Goal: Information Seeking & Learning: Check status

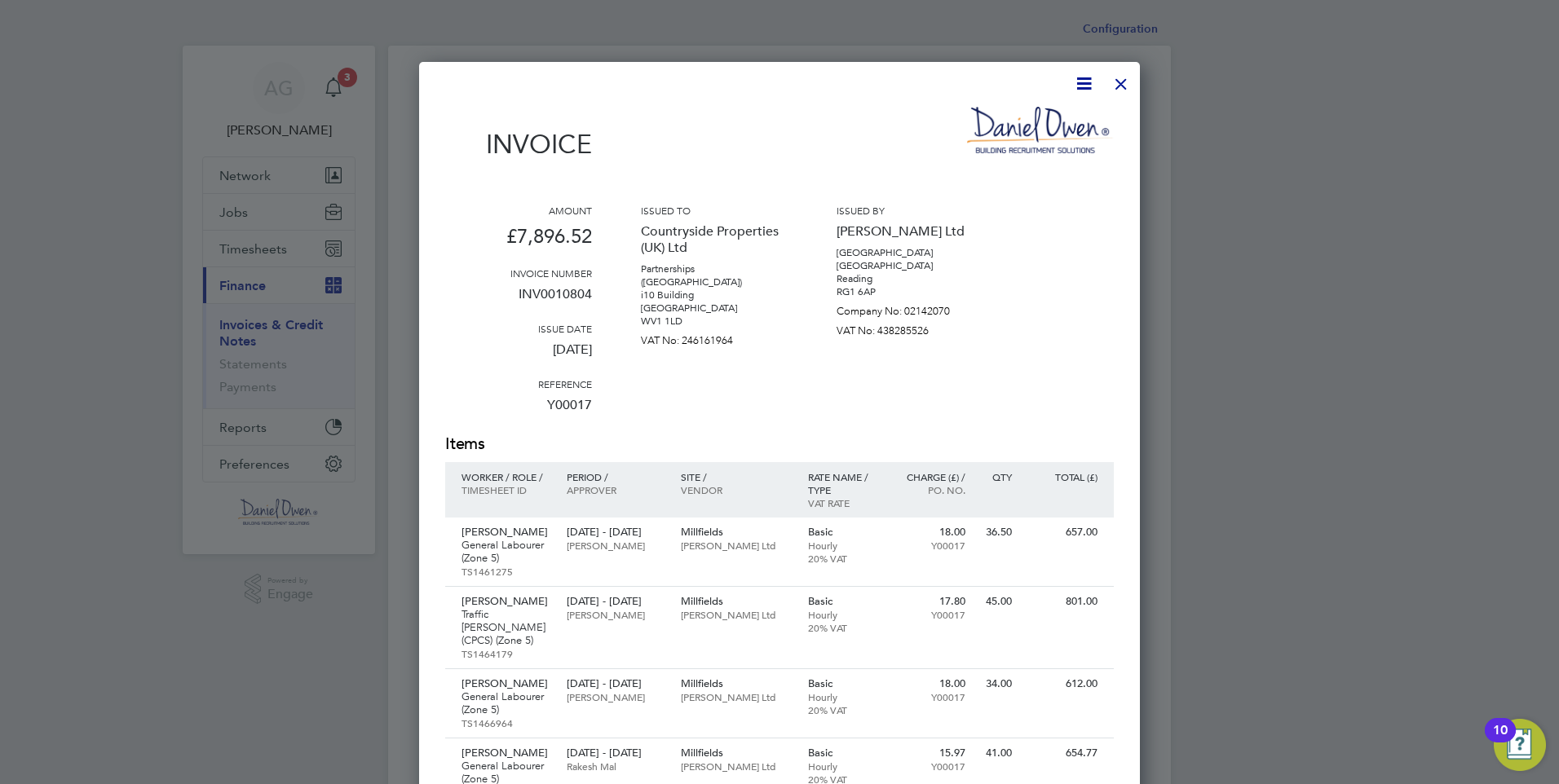
click at [1115, 84] on div at bounding box center [1121, 80] width 29 height 29
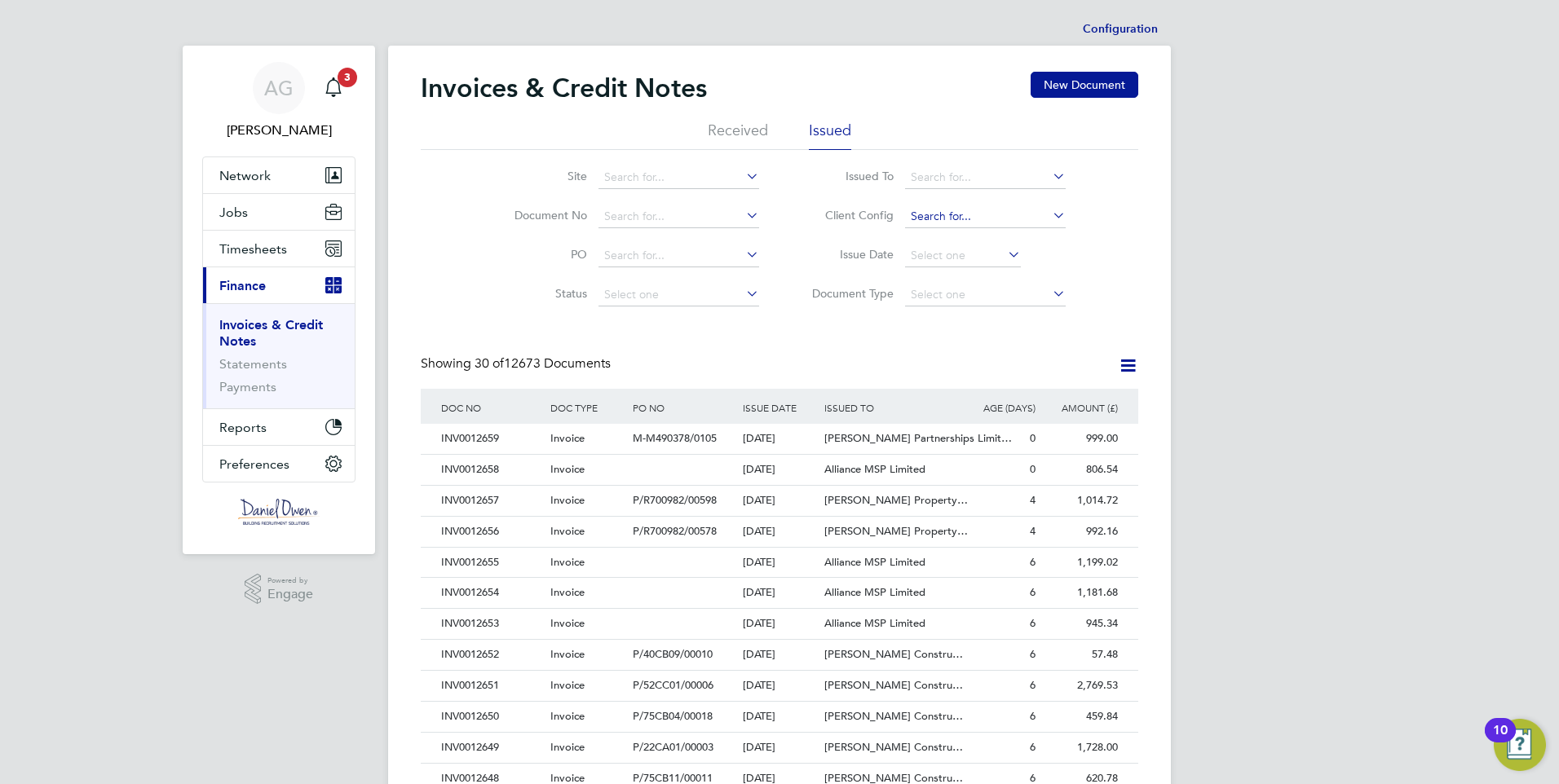
click at [946, 222] on input at bounding box center [985, 217] width 161 height 23
type input "v"
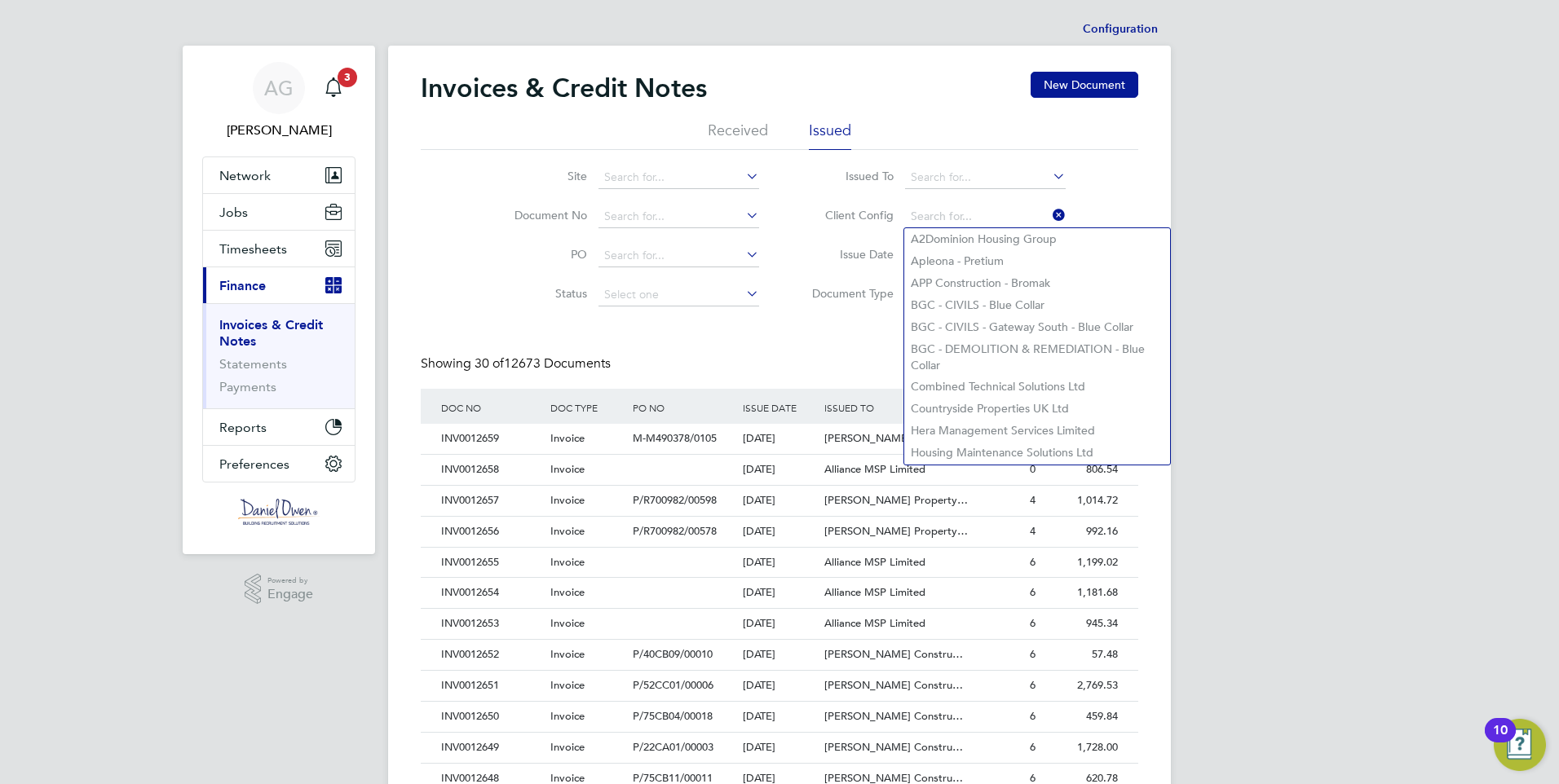
click at [743, 353] on div "Invoices & Credit Notes New Document Received Issued Site Document No PO Status…" at bounding box center [780, 726] width 718 height 1311
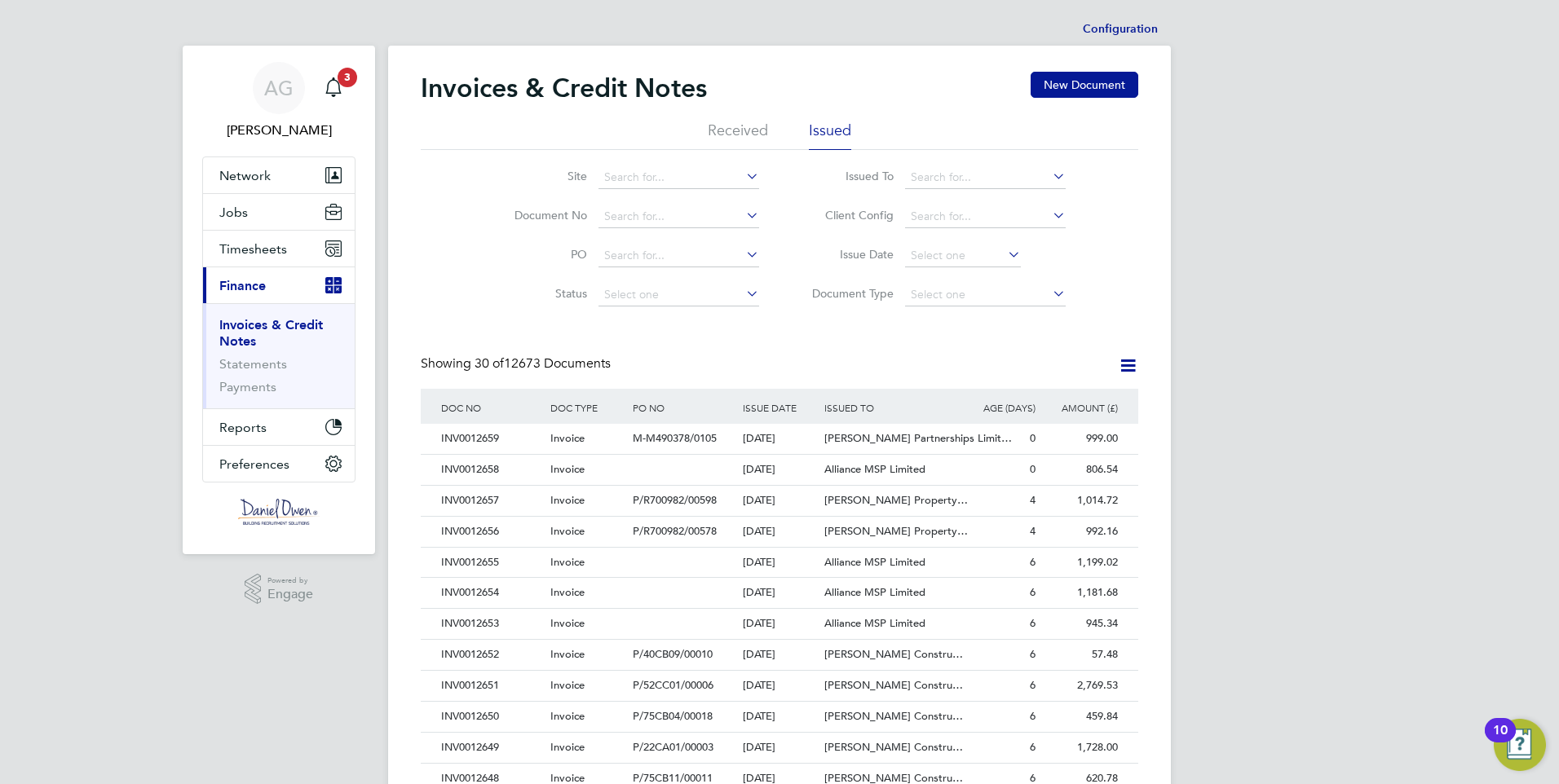
click at [251, 285] on span "Finance" at bounding box center [243, 286] width 46 height 15
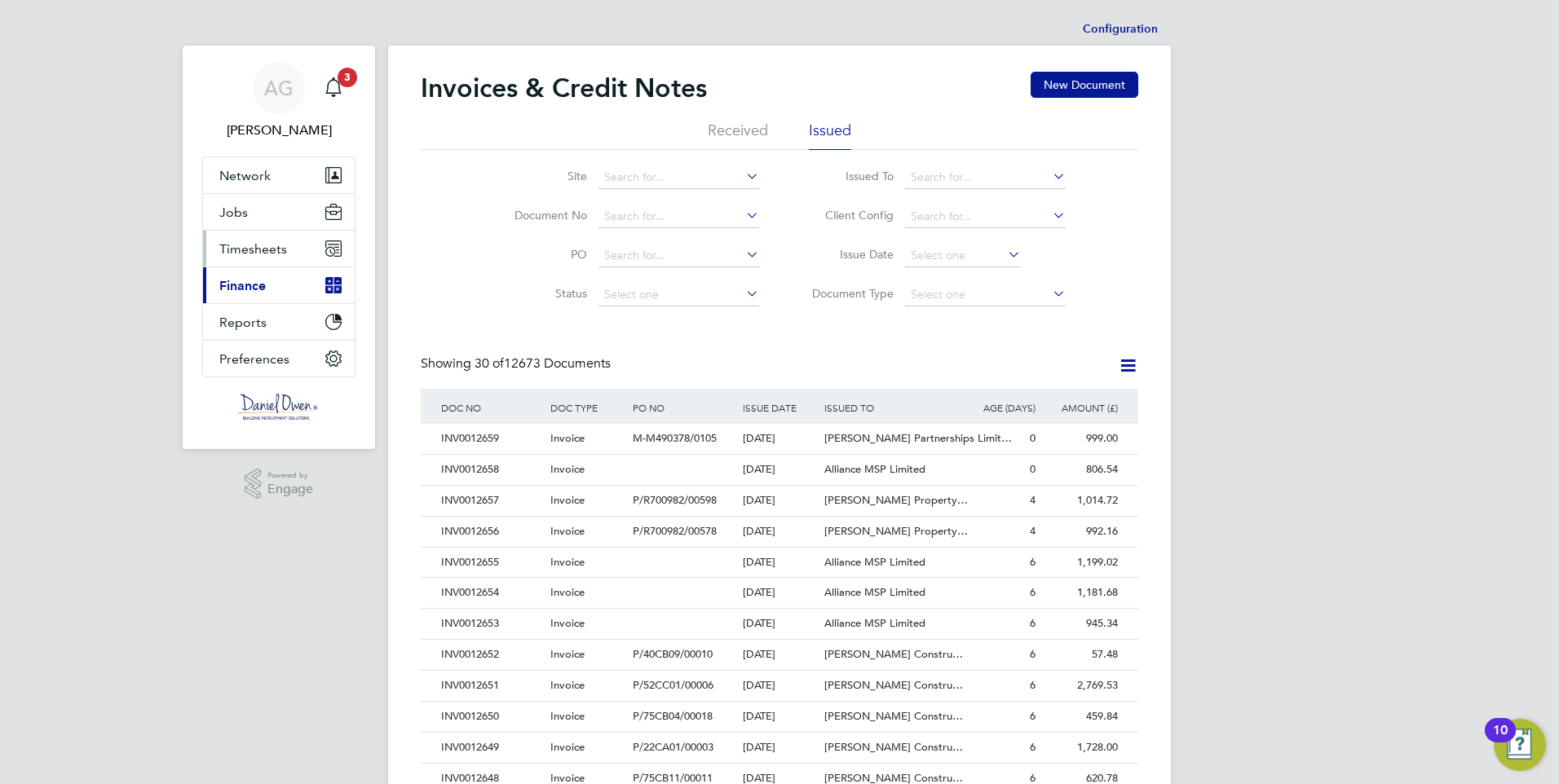
click at [270, 244] on span "Timesheets" at bounding box center [253, 248] width 67 height 15
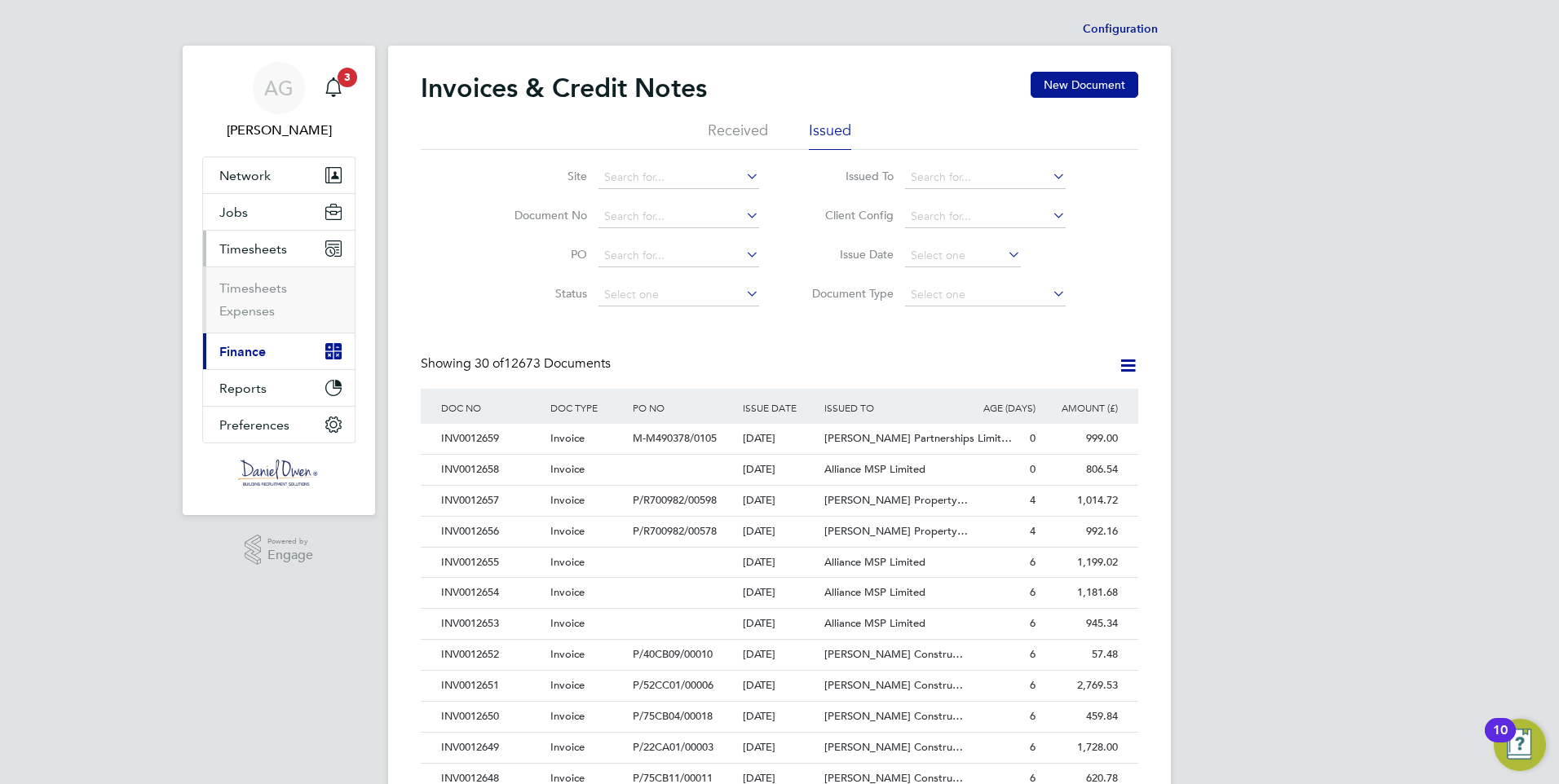
drag, startPoint x: 257, startPoint y: 274, endPoint x: 244, endPoint y: 283, distance: 15.8
click at [252, 277] on ul "Timesheets Expenses" at bounding box center [278, 300] width 151 height 66
click at [244, 283] on link "Timesheets" at bounding box center [253, 288] width 67 height 15
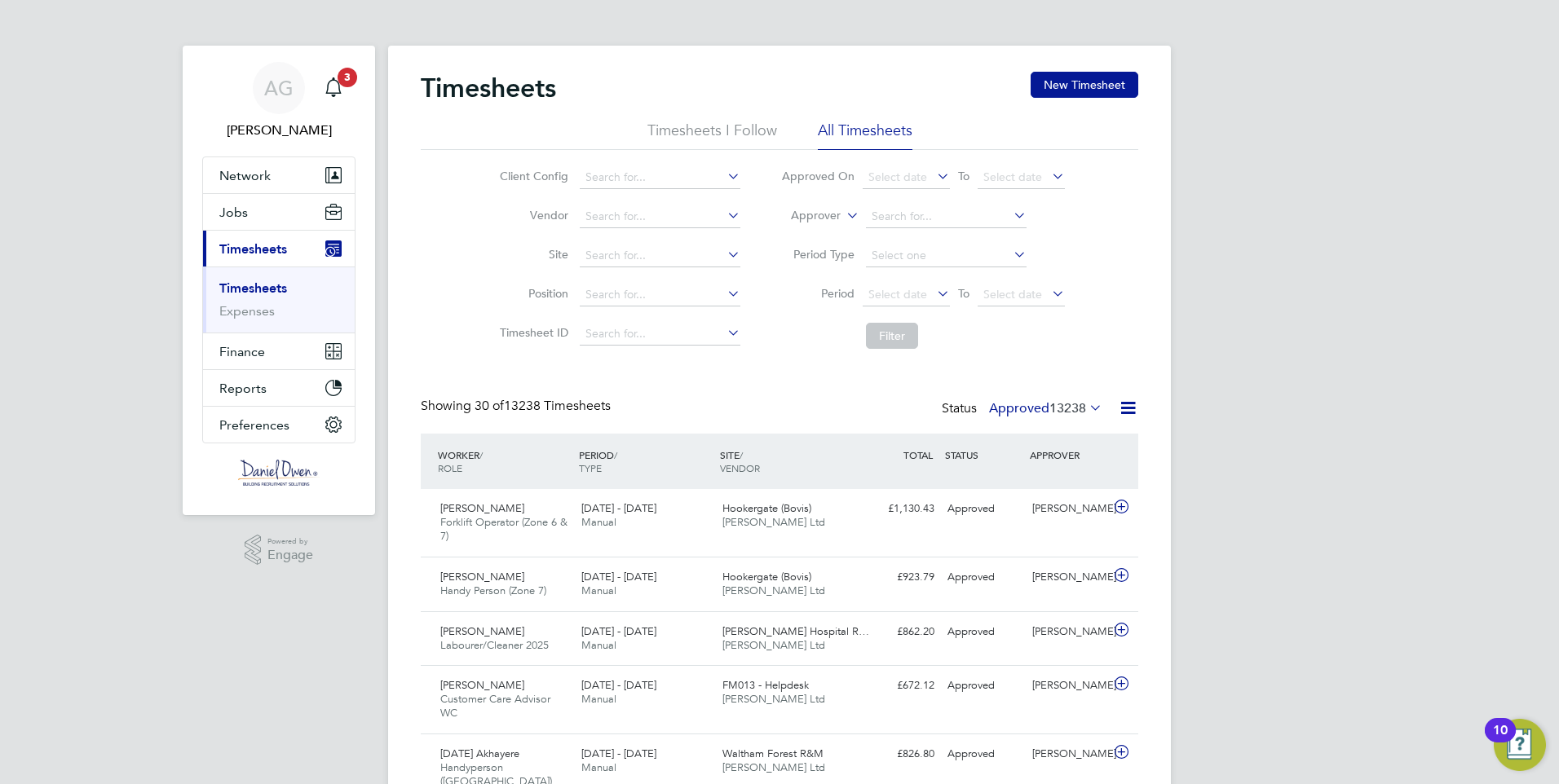
click at [883, 192] on li "Approved On Select date To Select date" at bounding box center [923, 177] width 325 height 39
click at [243, 355] on span "Finance" at bounding box center [242, 352] width 45 height 15
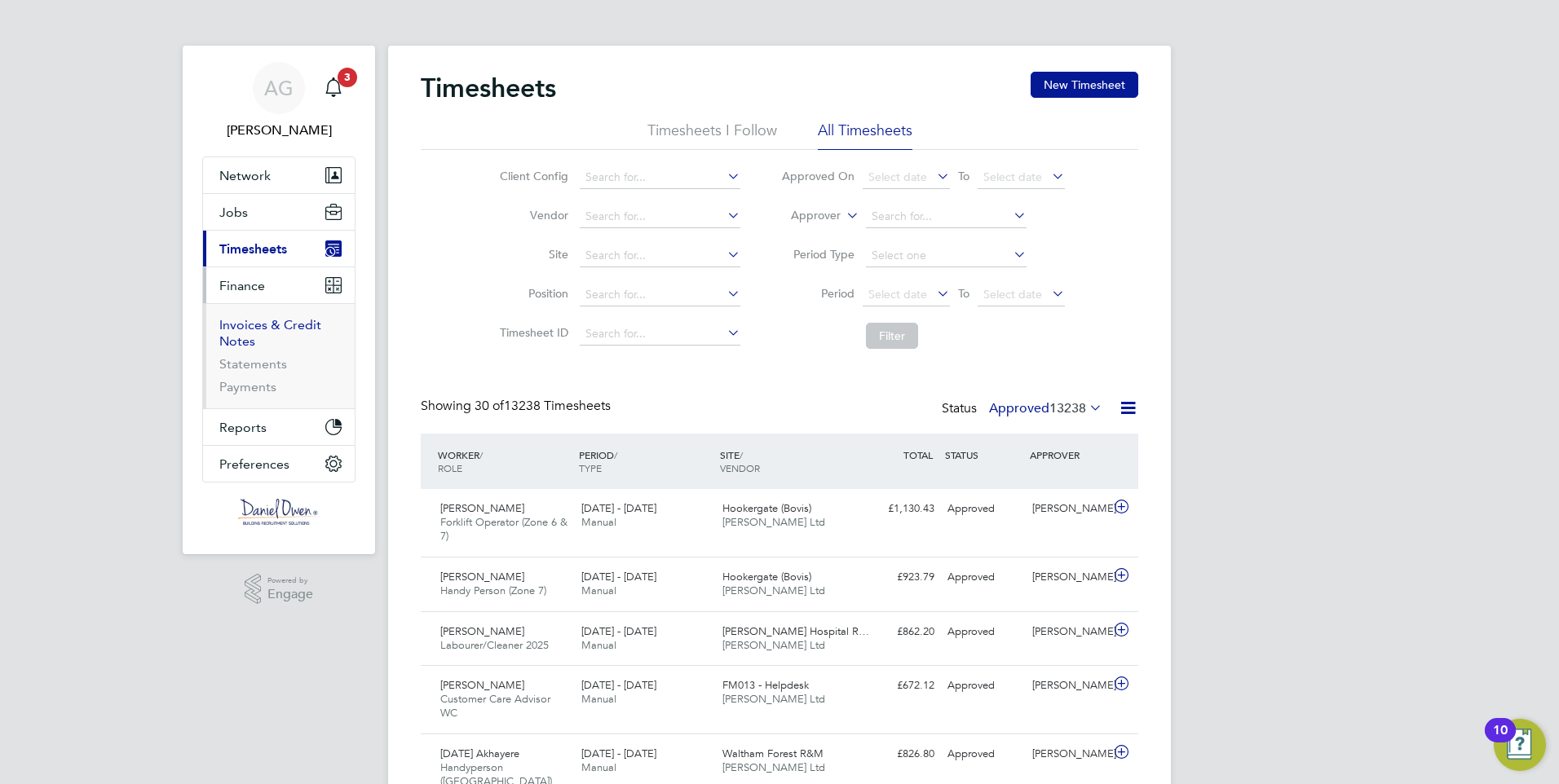
click at [251, 324] on link "Invoices & Credit Notes" at bounding box center [271, 332] width 102 height 32
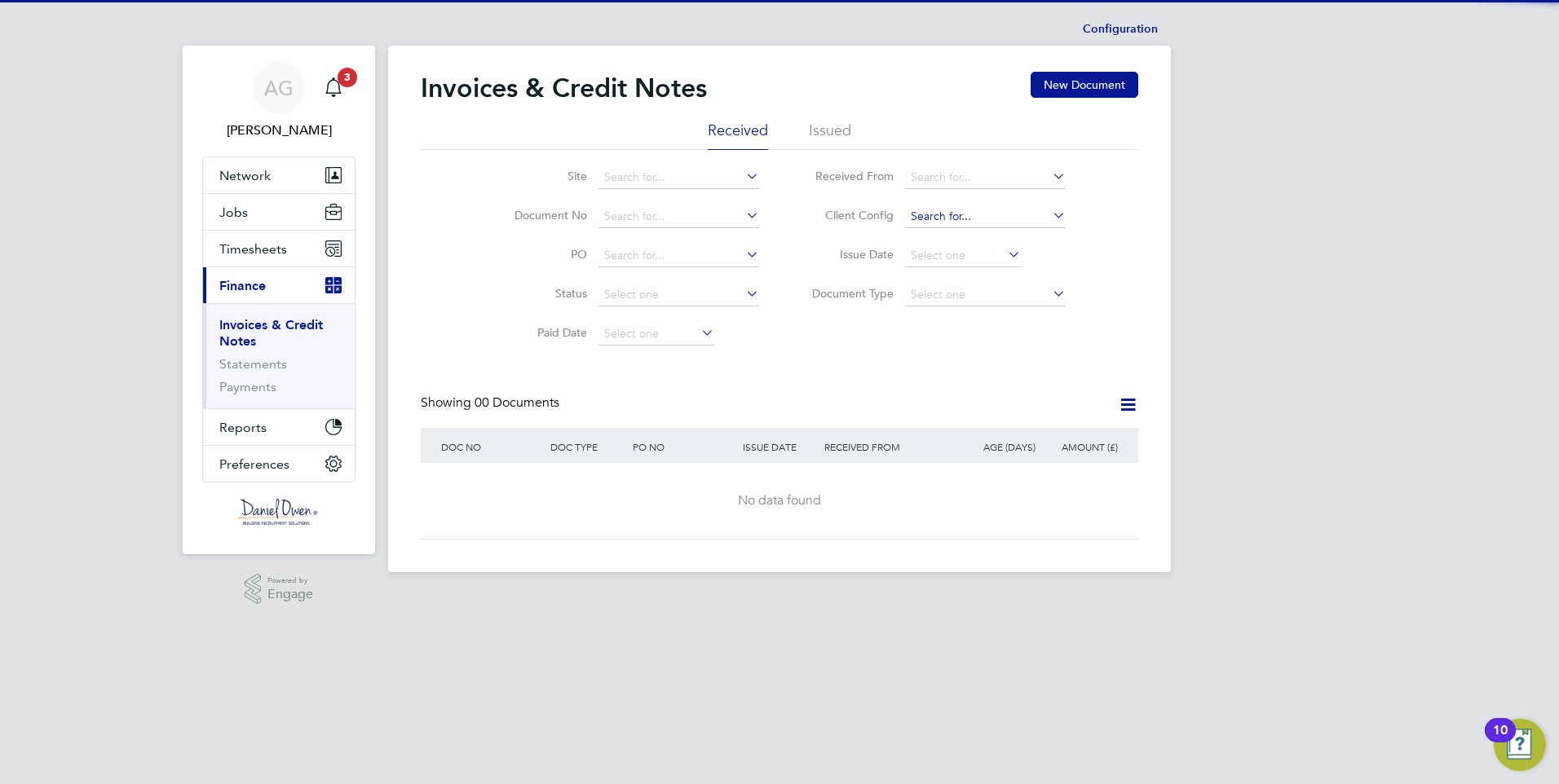
click at [970, 216] on input at bounding box center [985, 217] width 161 height 23
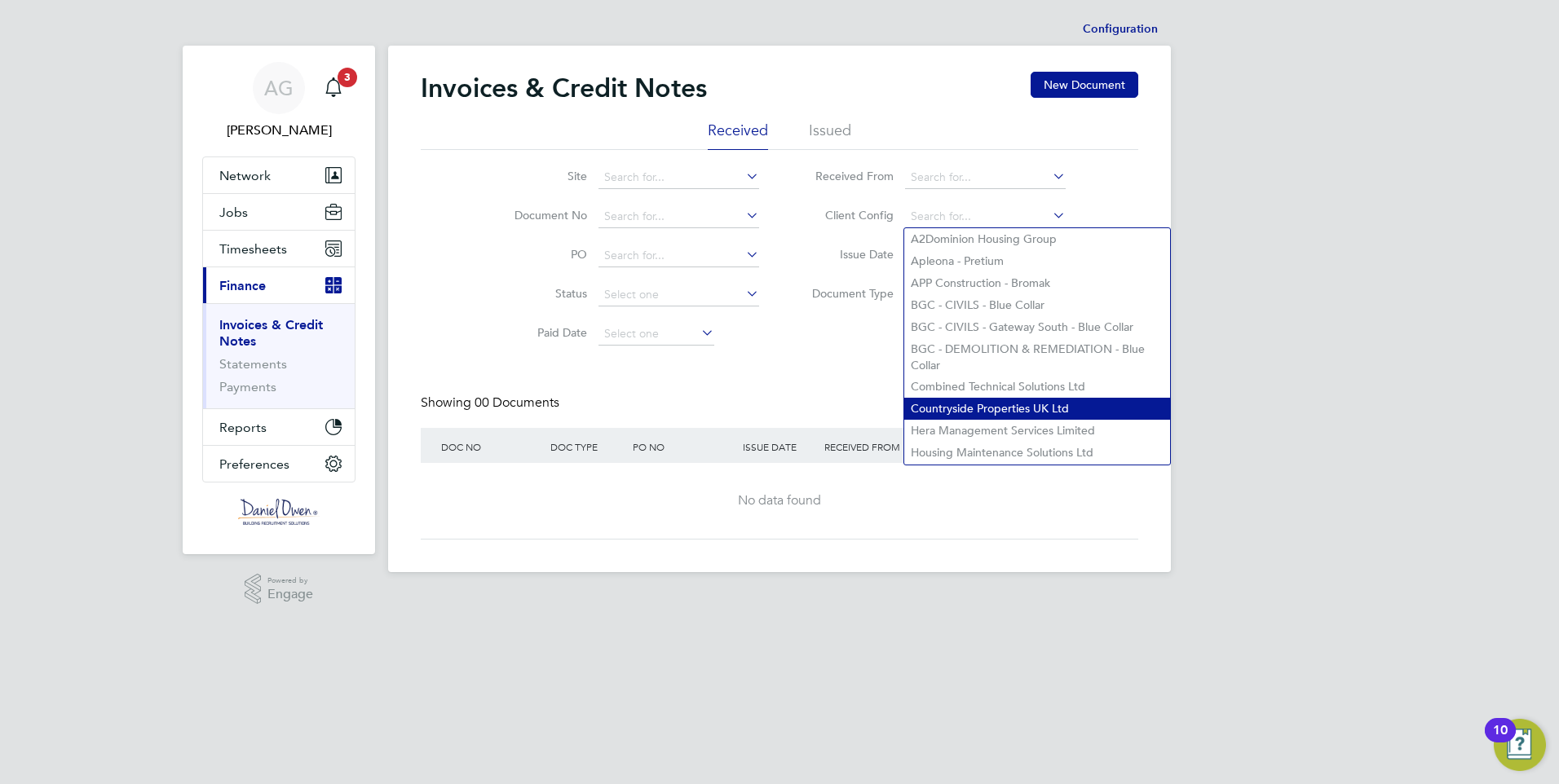
click at [973, 408] on li "Countryside Properties UK Ltd" at bounding box center [1037, 408] width 266 height 22
type input "Countryside Properties UK Ltd"
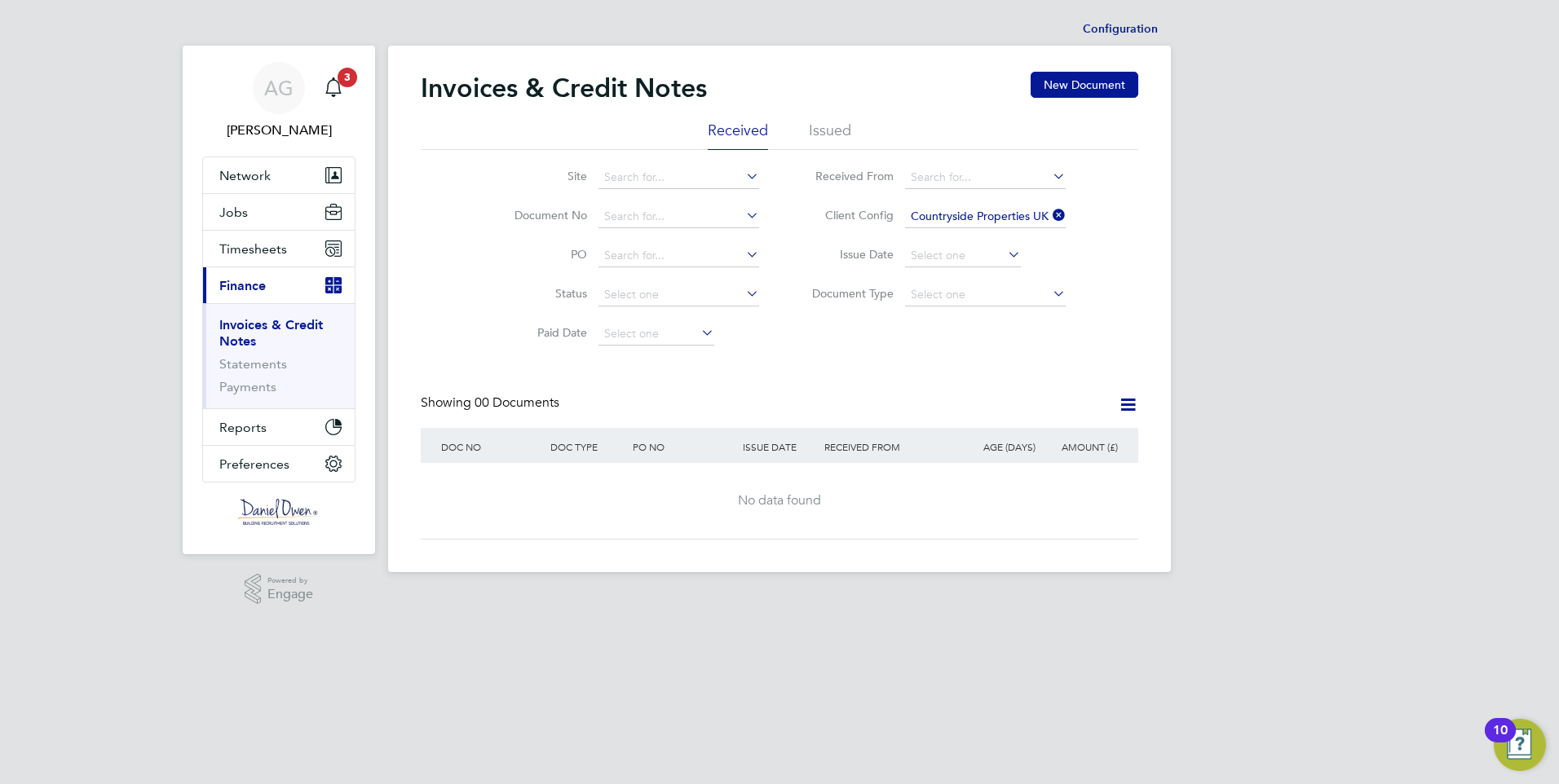
click at [817, 135] on li "Issued" at bounding box center [830, 135] width 42 height 29
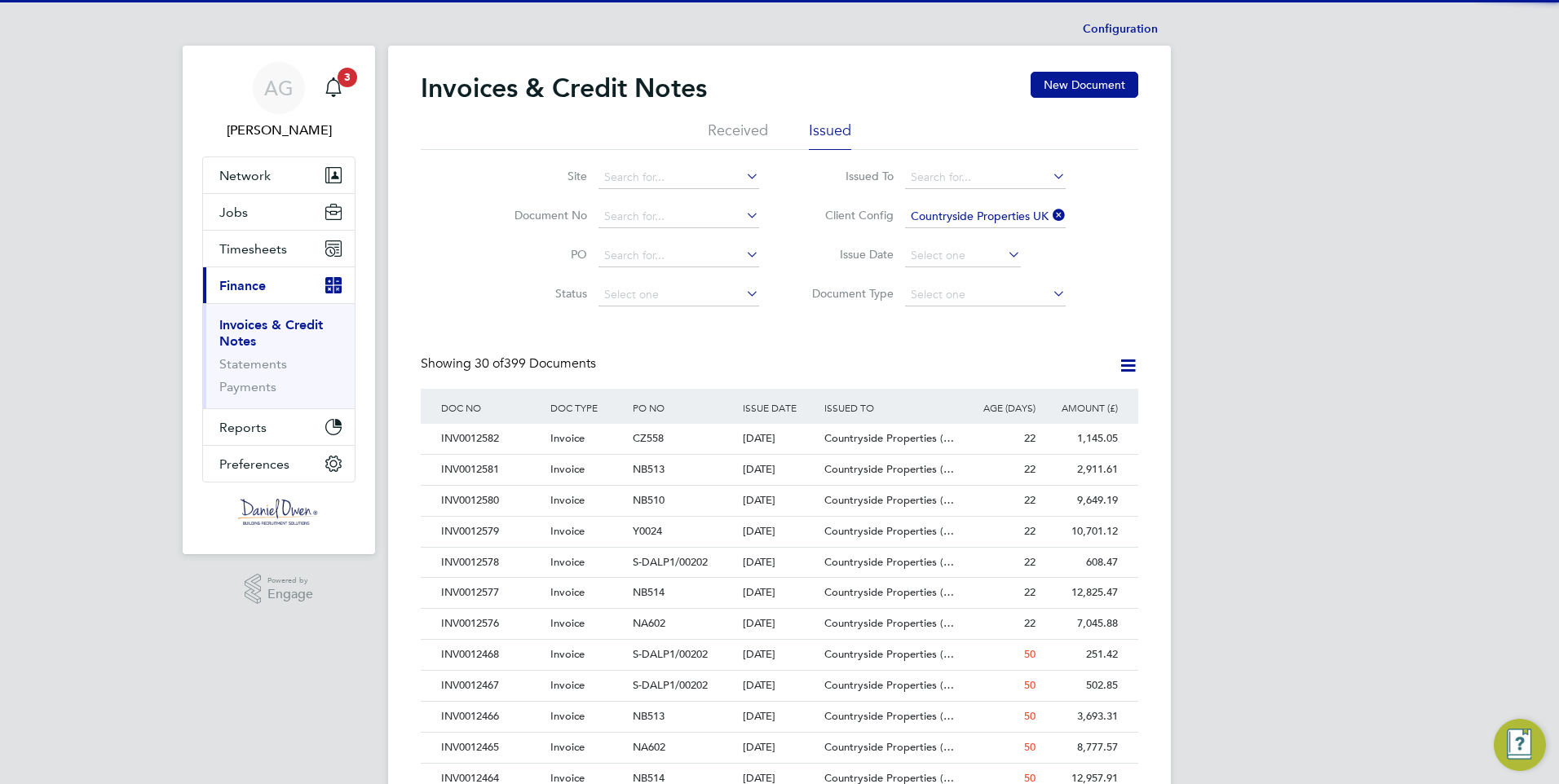
scroll to position [31, 111]
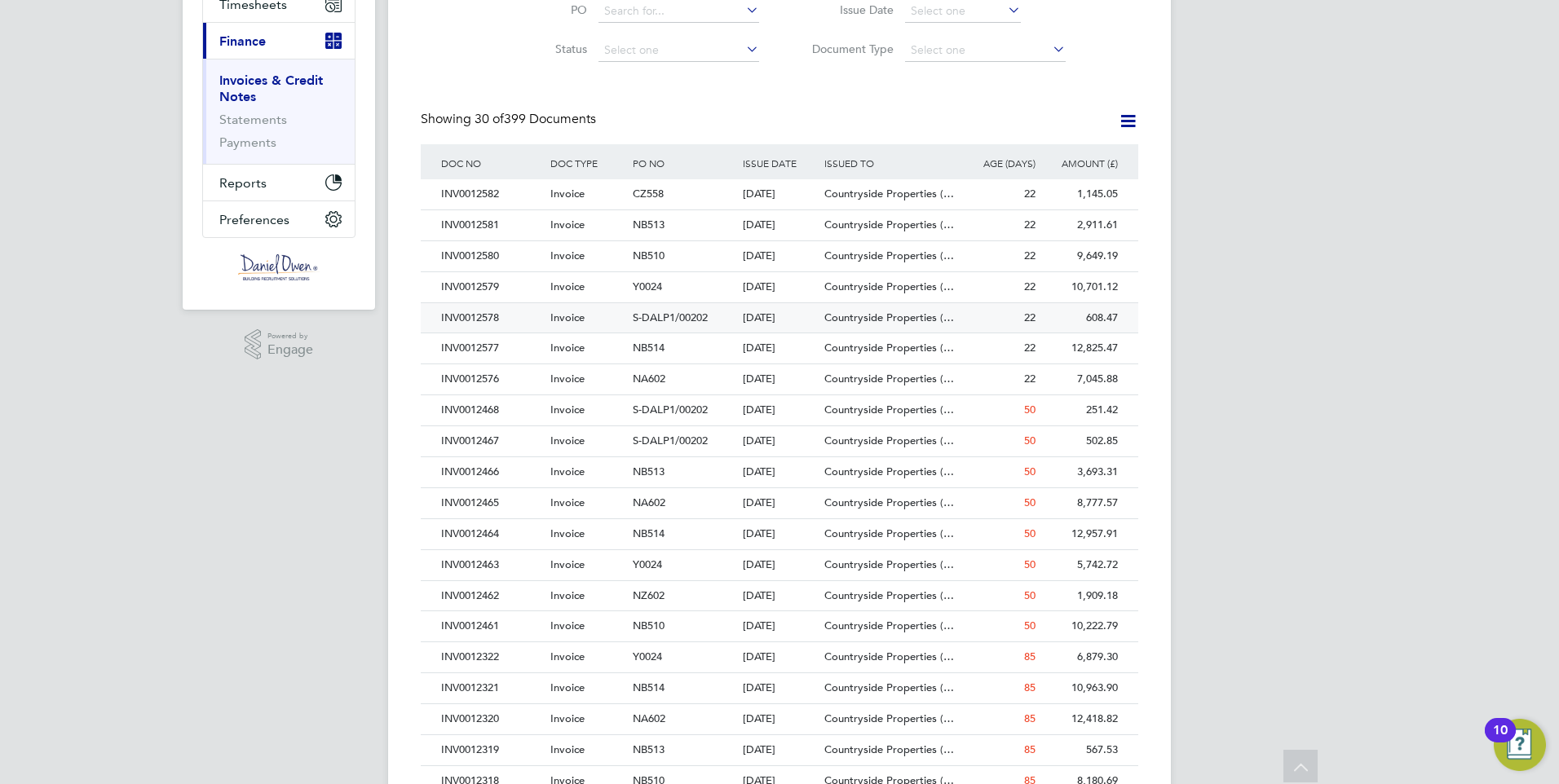
click at [843, 302] on div "INV0012578 Invoice S-DALP1/00202 [DATE] Countryside Properties (… [PERSON_NAME]…" at bounding box center [780, 318] width 718 height 31
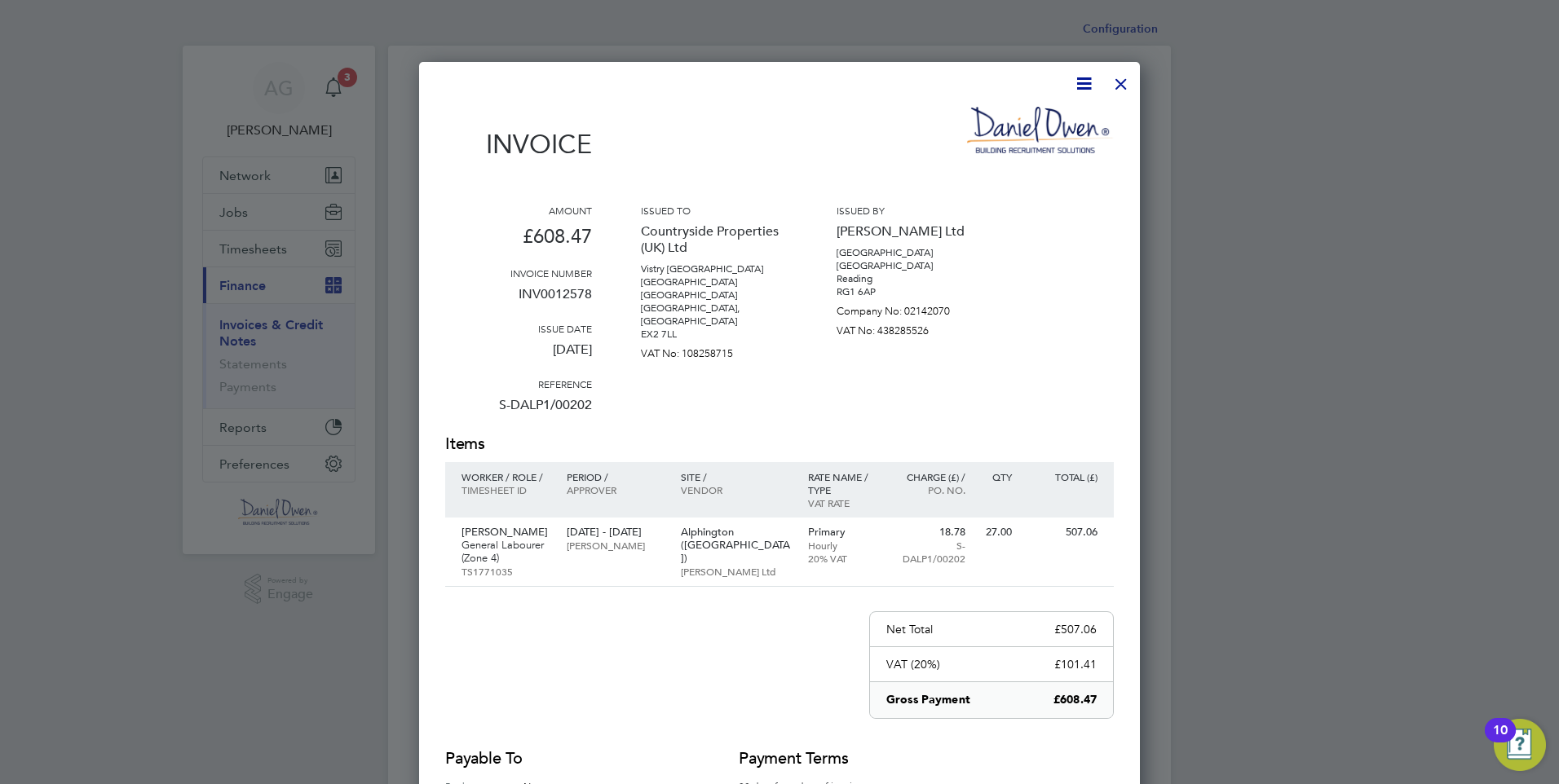
click at [1122, 82] on div at bounding box center [1121, 80] width 29 height 29
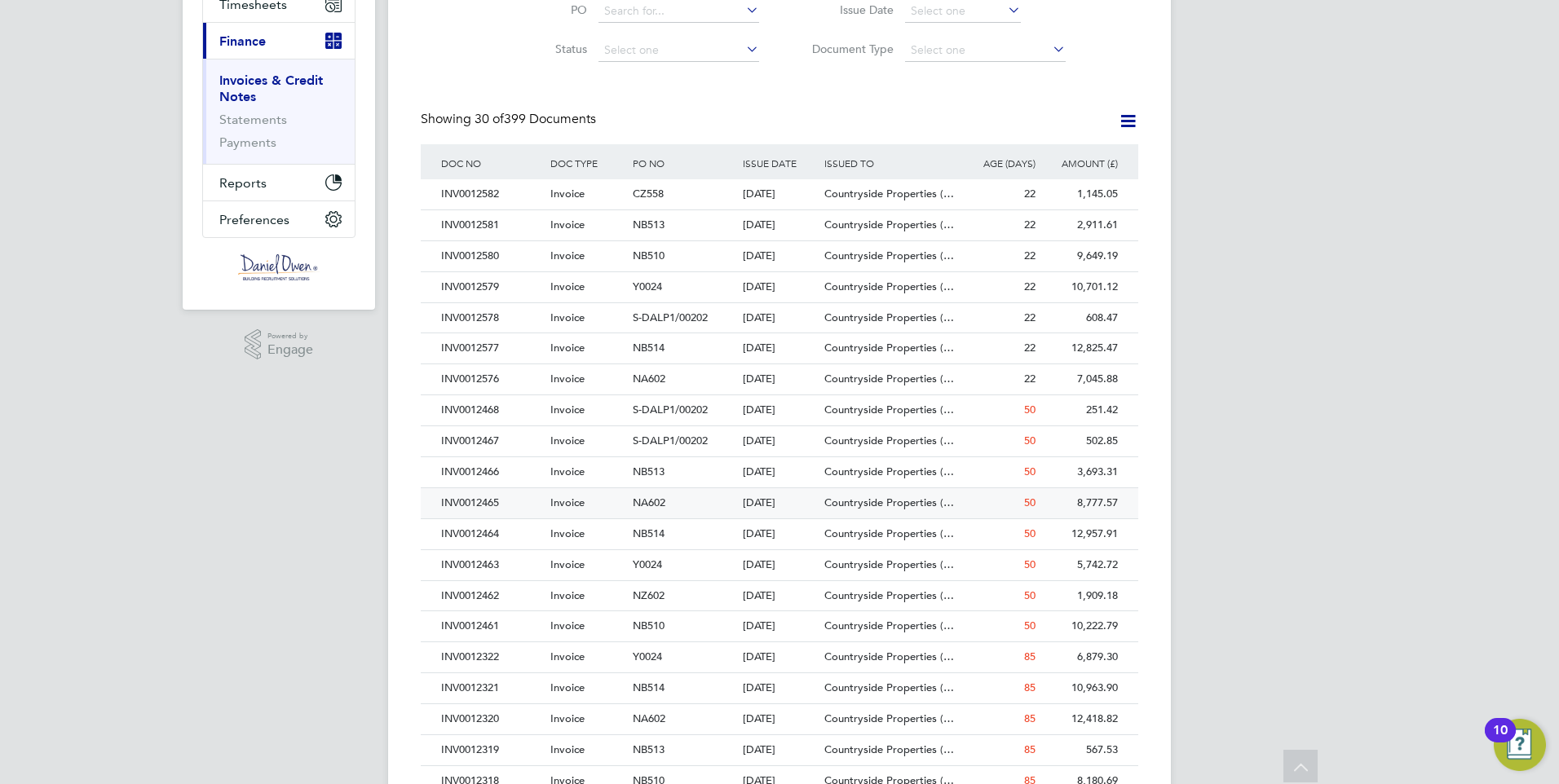
click at [761, 517] on div "[DATE]" at bounding box center [780, 503] width 82 height 30
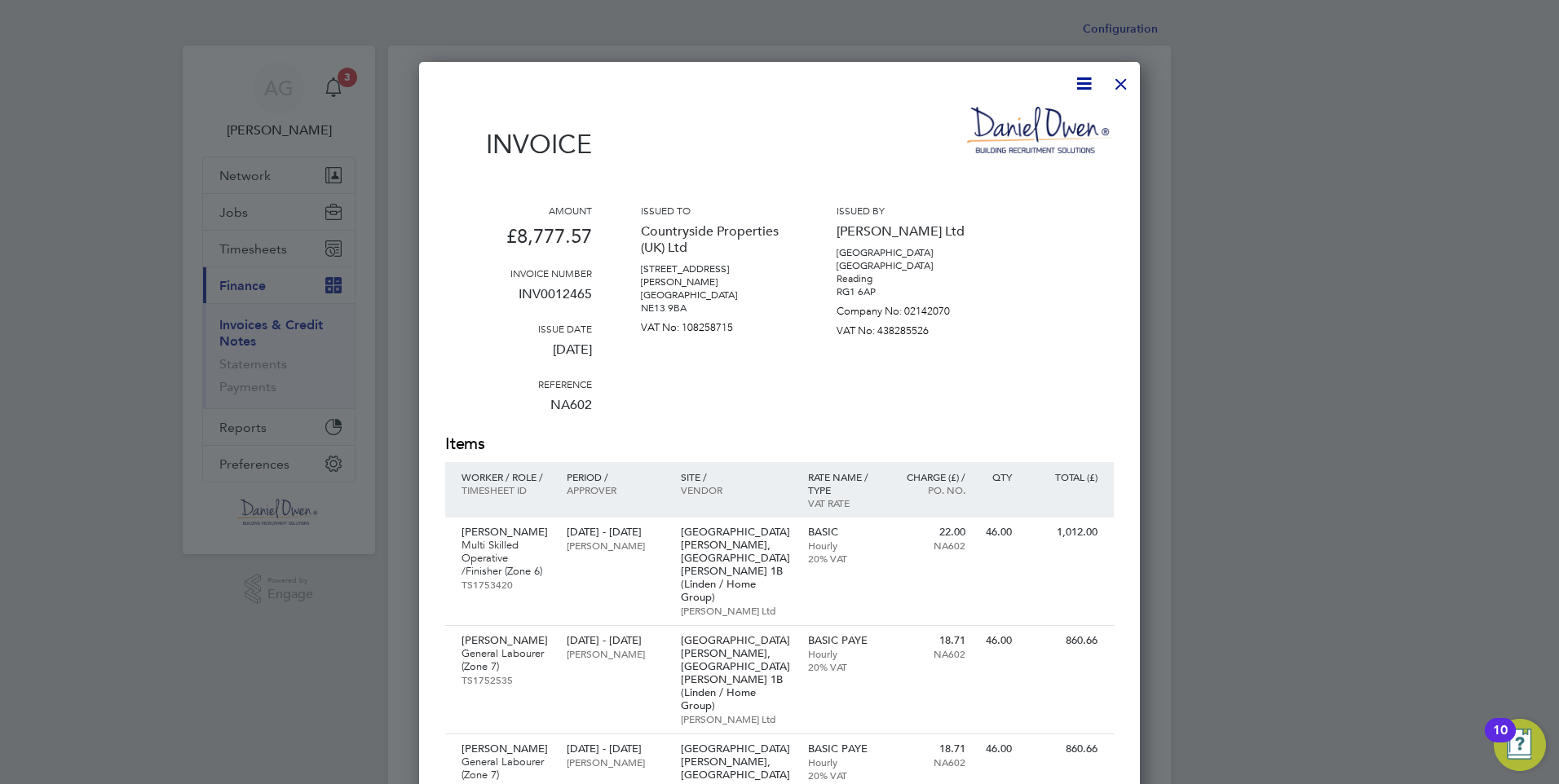
click at [1117, 92] on div at bounding box center [1121, 80] width 29 height 29
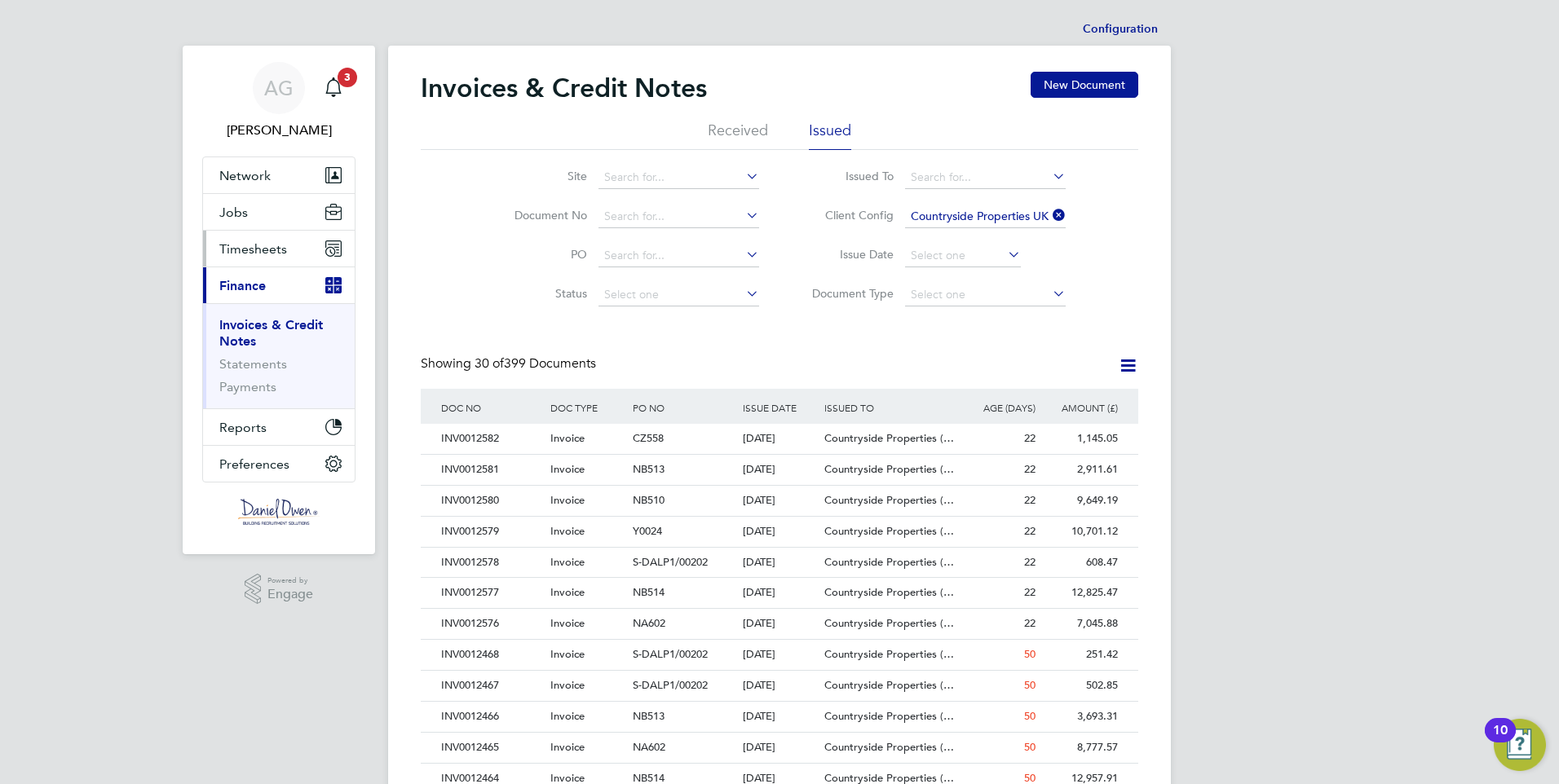
click at [258, 262] on button "Timesheets" at bounding box center [278, 248] width 151 height 36
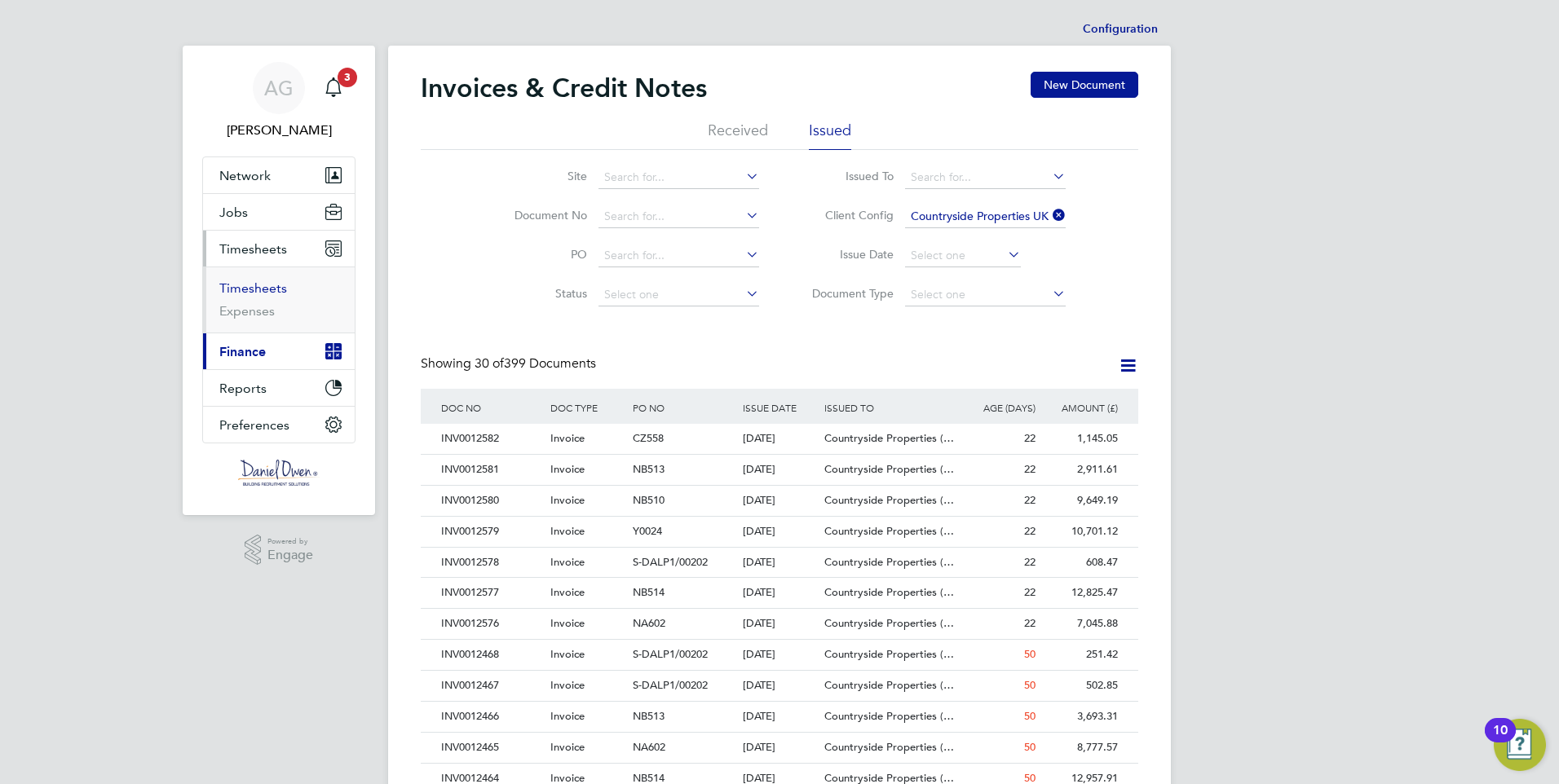
click at [247, 289] on link "Timesheets" at bounding box center [253, 288] width 67 height 15
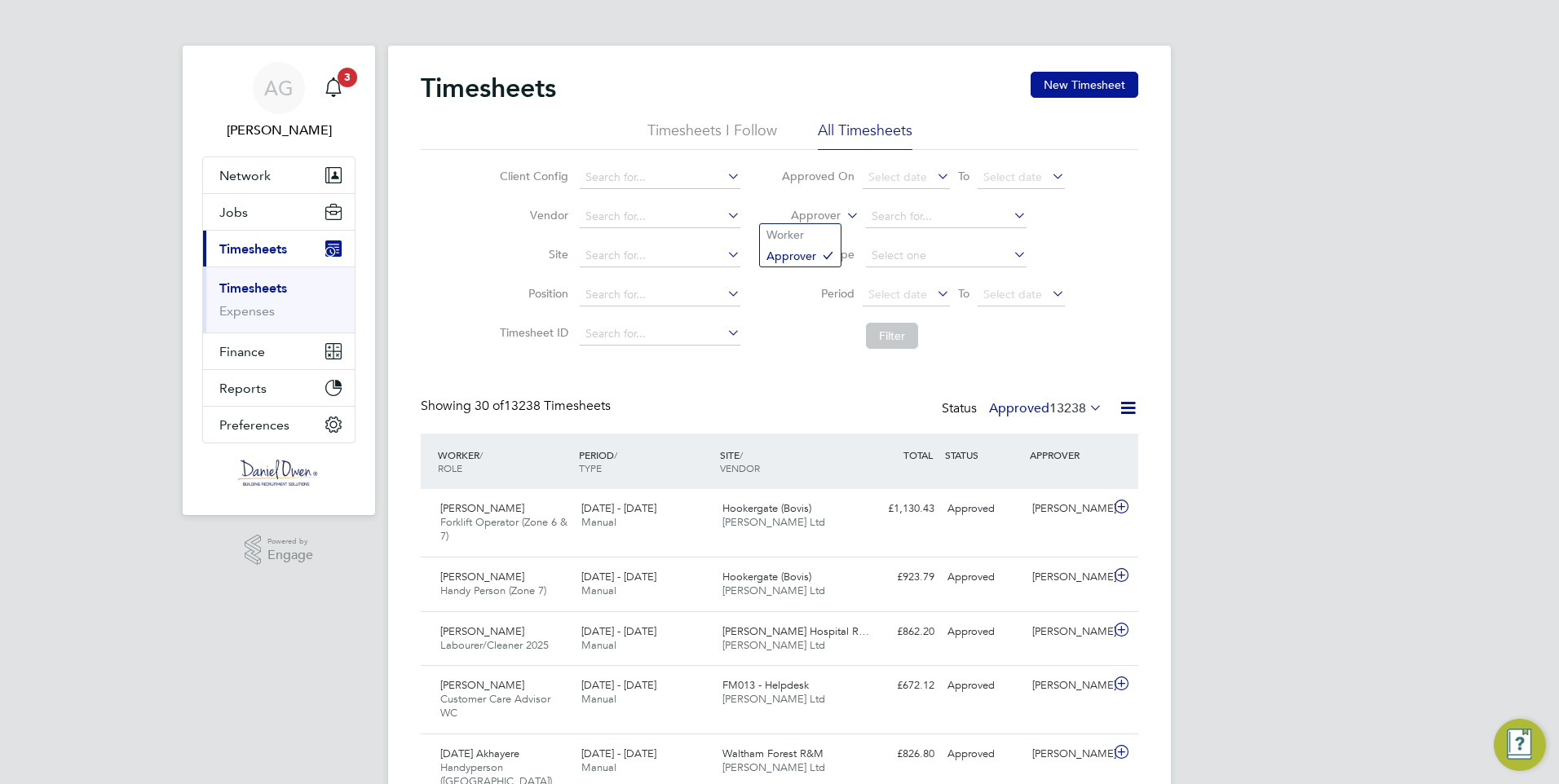
click at [832, 216] on label "Approver" at bounding box center [804, 216] width 73 height 16
click at [815, 239] on li "Worker" at bounding box center [801, 235] width 81 height 21
click at [893, 219] on input at bounding box center [946, 217] width 161 height 23
click at [895, 254] on b "[PERSON_NAME]" at bounding box center [918, 261] width 94 height 13
type input "[PERSON_NAME]"
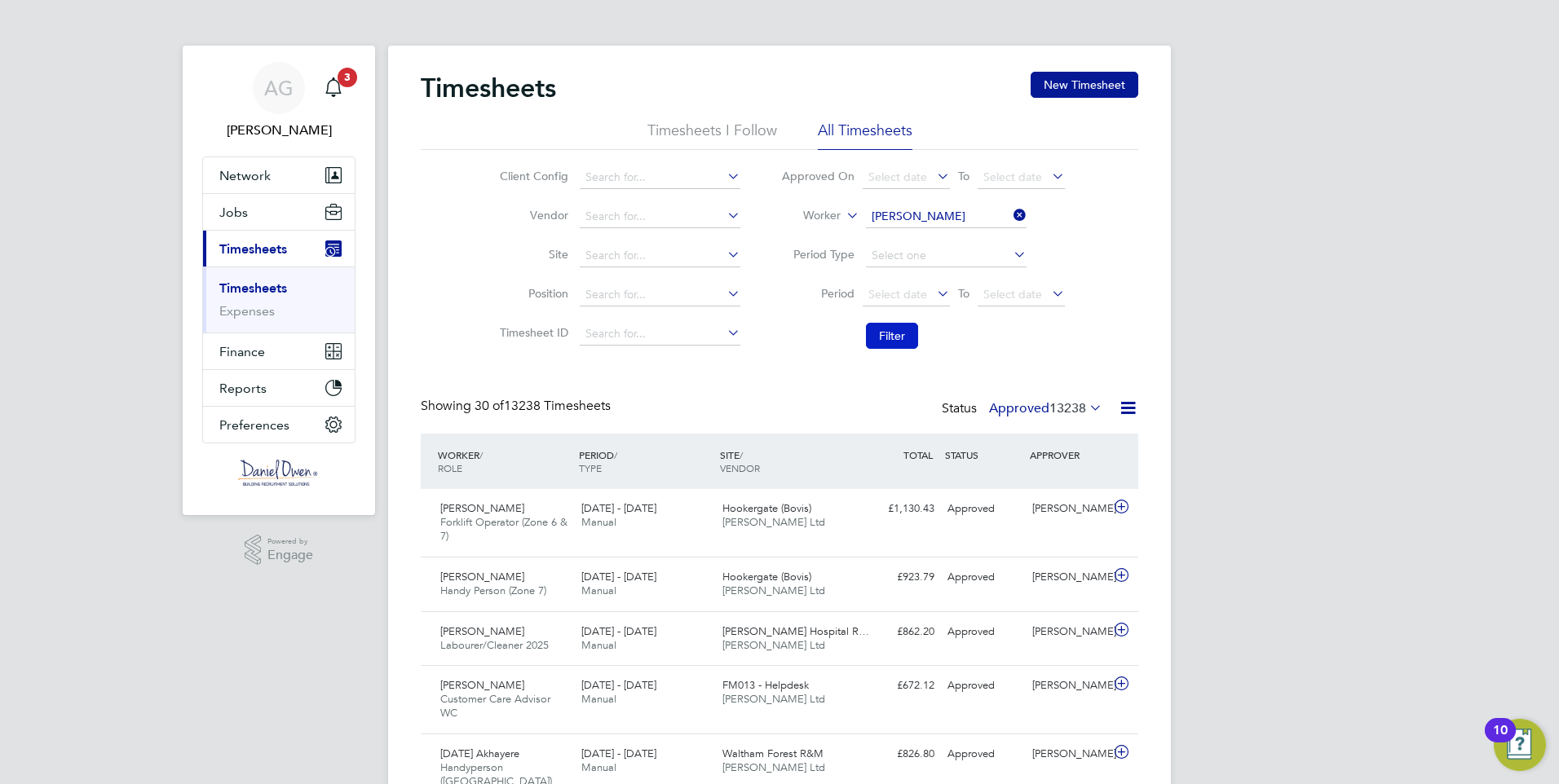
click at [887, 327] on button "Filter" at bounding box center [892, 335] width 52 height 26
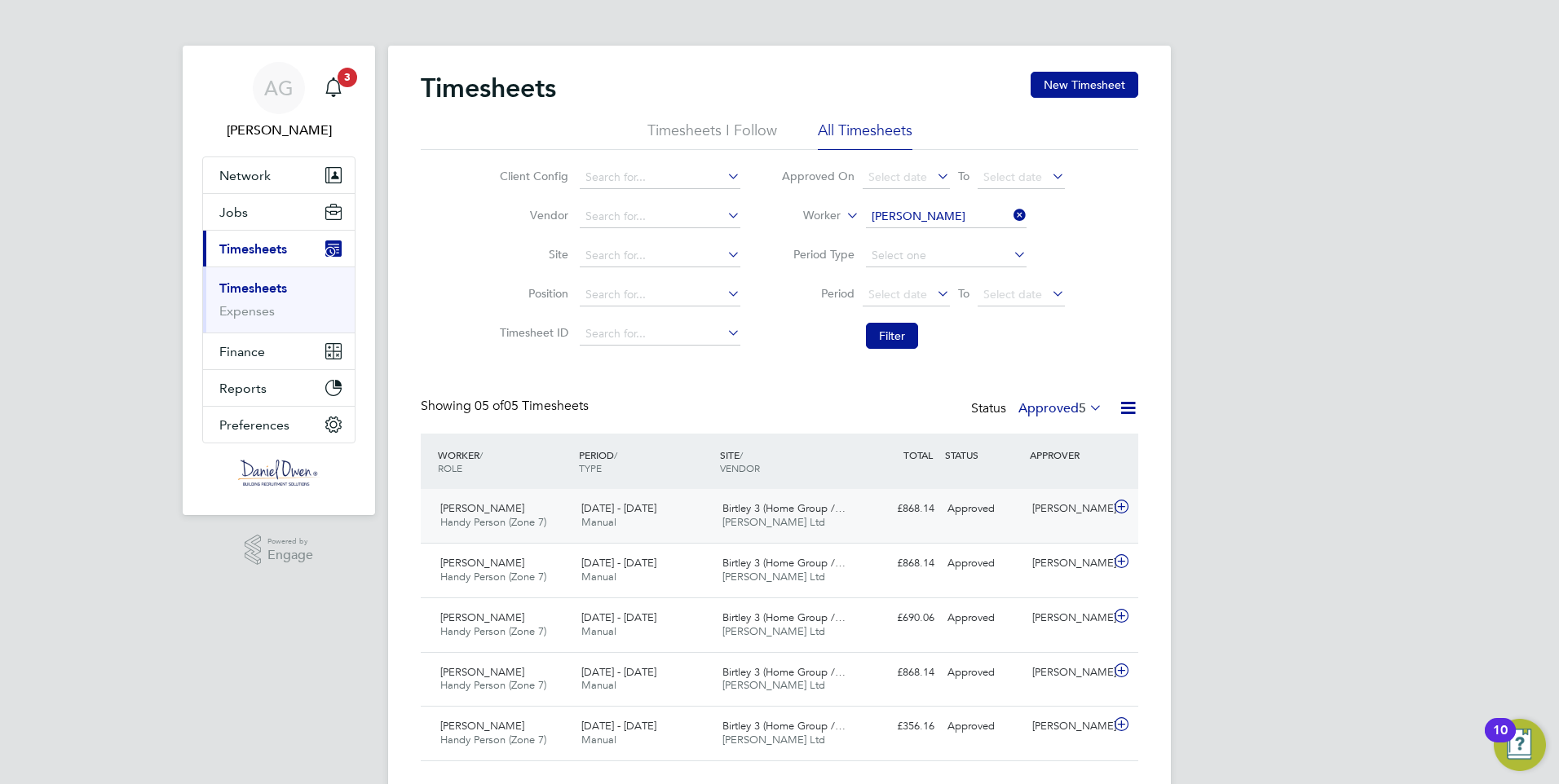
click at [819, 529] on div "Birtley 3 (Home Group /… [PERSON_NAME] Ltd" at bounding box center [786, 516] width 141 height 40
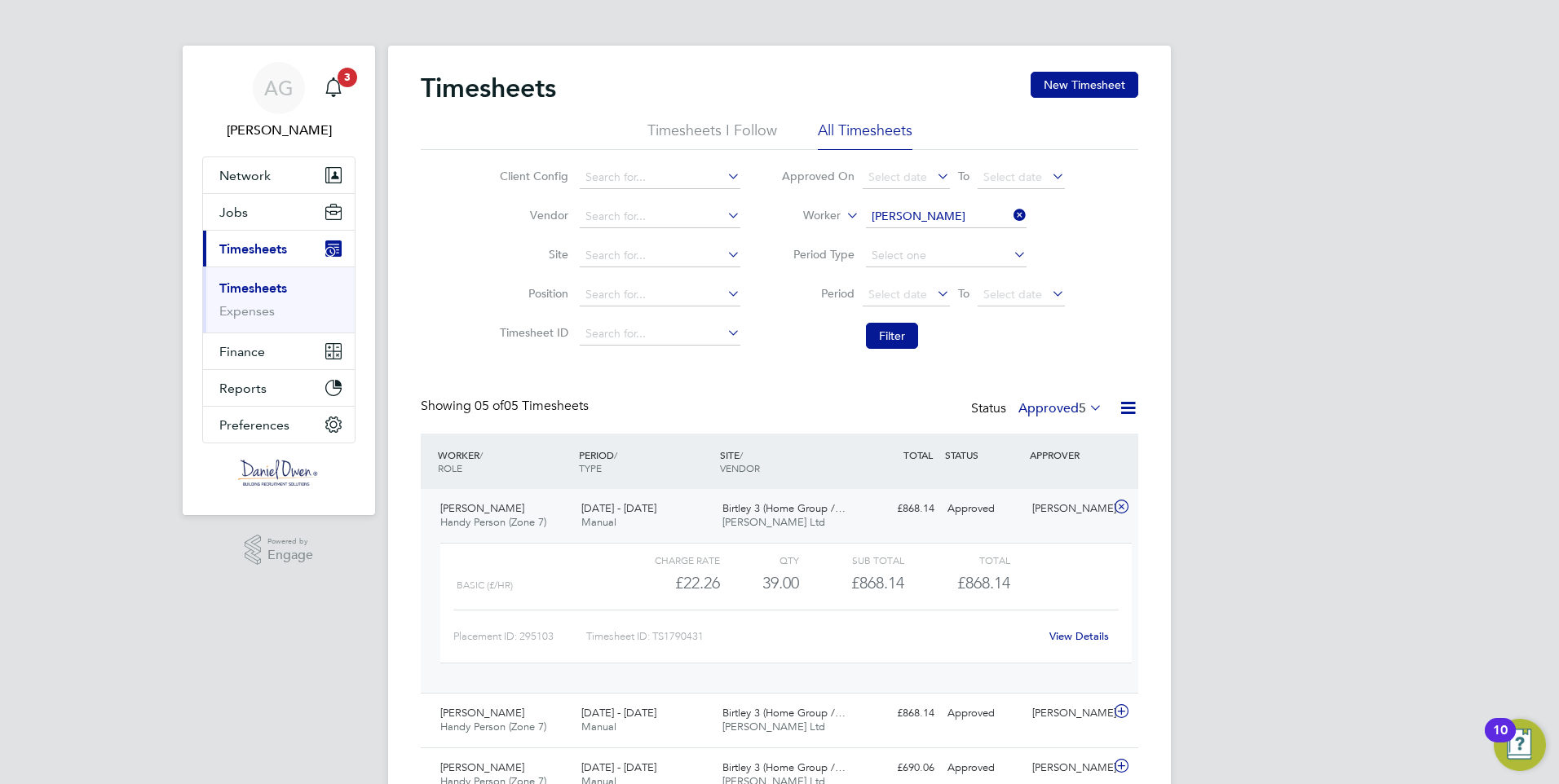
click at [1071, 635] on link "View Details" at bounding box center [1079, 636] width 60 height 13
